Goal: Check status: Check status

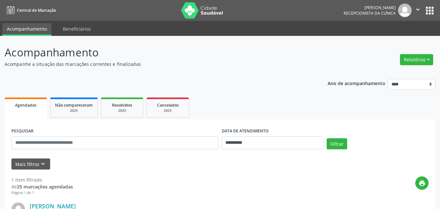
scroll to position [97, 0]
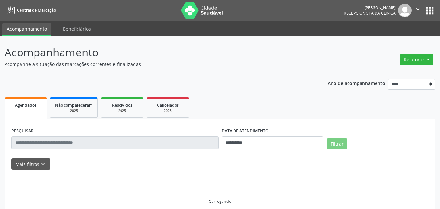
scroll to position [97, 0]
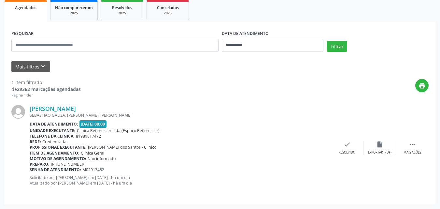
click at [251, 113] on div "SEBASTIAO GALIZA, [PERSON_NAME], [PERSON_NAME]" at bounding box center [180, 115] width 301 height 6
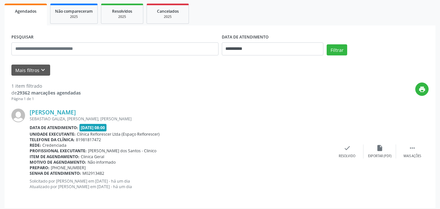
scroll to position [97, 0]
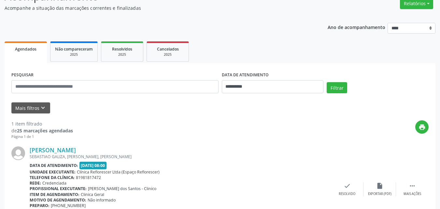
scroll to position [97, 0]
